Goal: Transaction & Acquisition: Purchase product/service

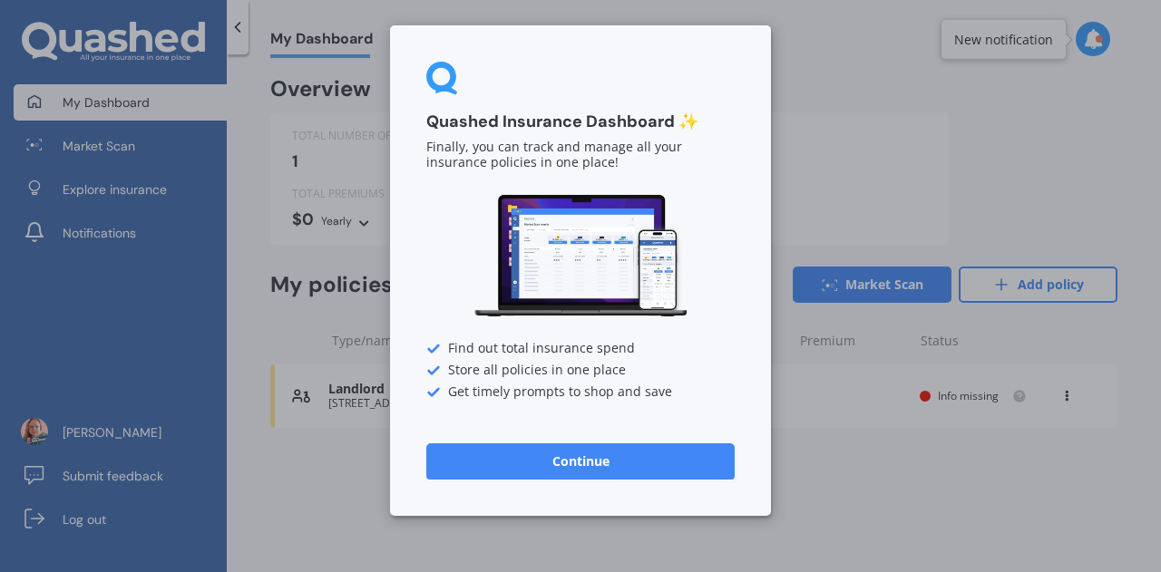
click at [516, 458] on button "Continue" at bounding box center [580, 461] width 308 height 36
